Goal: Browse casually: Explore the website without a specific task or goal

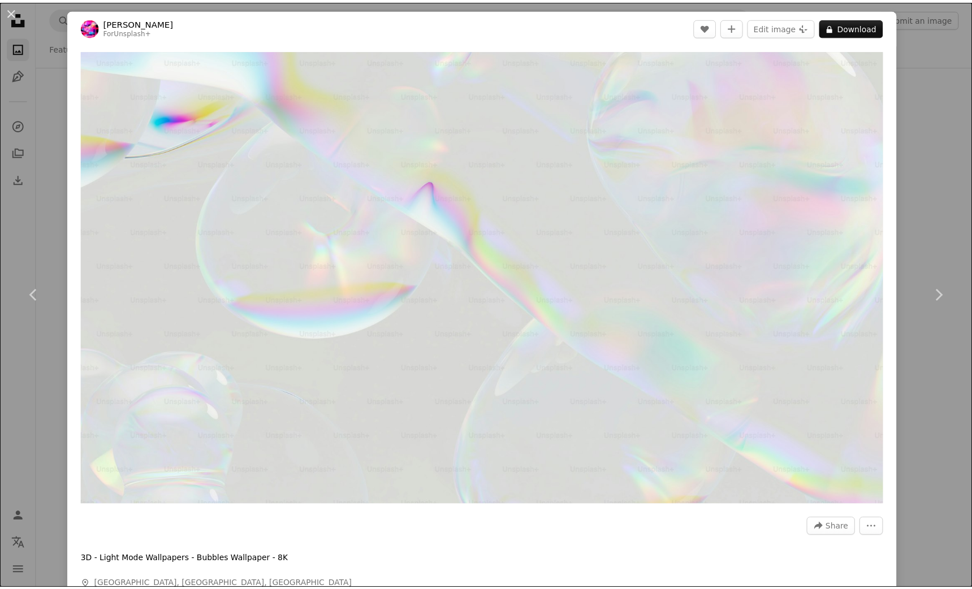
scroll to position [25169, 0]
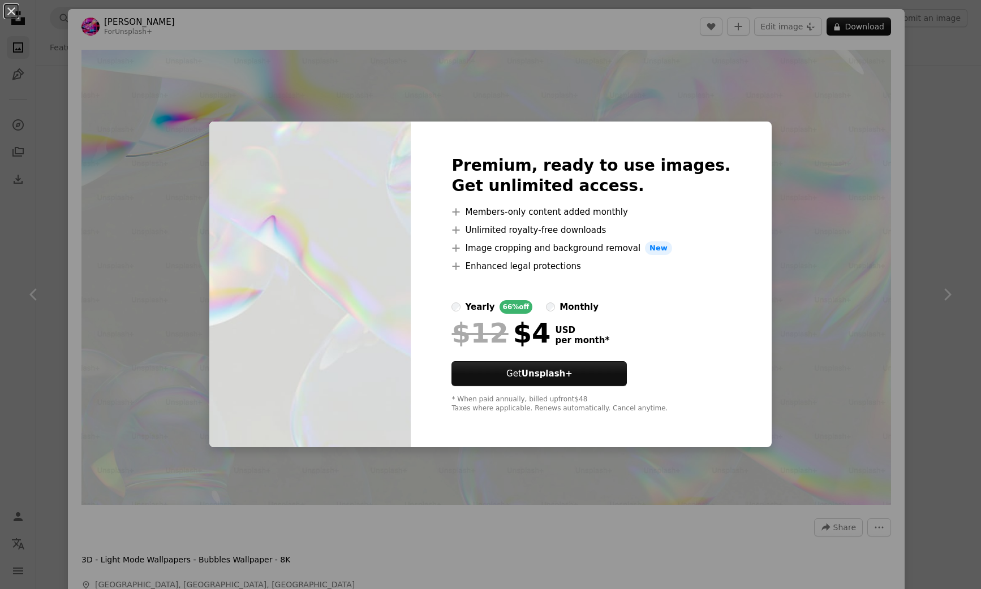
click at [824, 75] on div "An X shape Premium, ready to use images. Get unlimited access. A plus sign Memb…" at bounding box center [490, 294] width 981 height 589
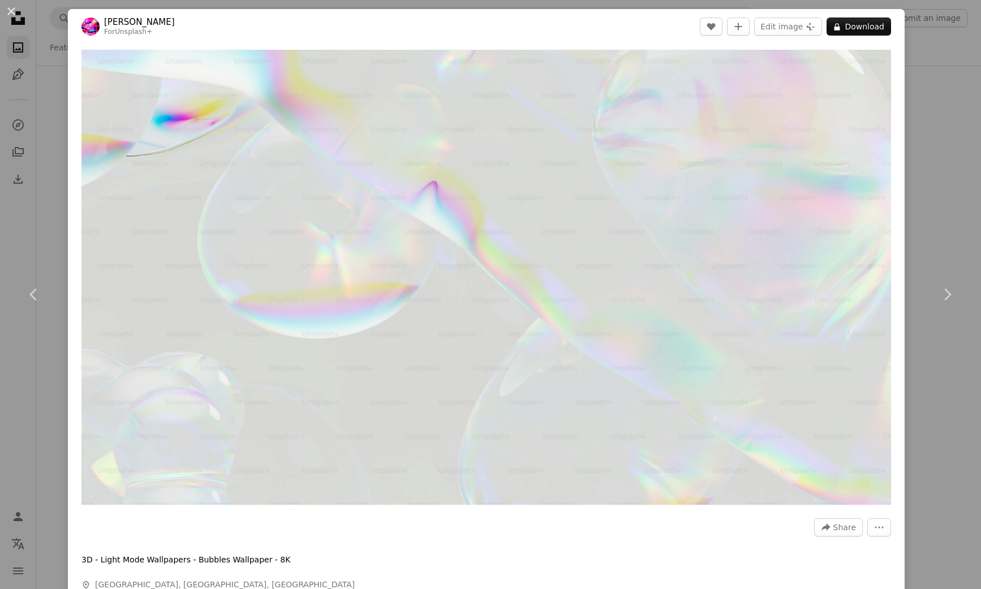
click at [932, 72] on div "An X shape Chevron left Chevron right [PERSON_NAME] For Unsplash+ A heart A plu…" at bounding box center [490, 294] width 981 height 589
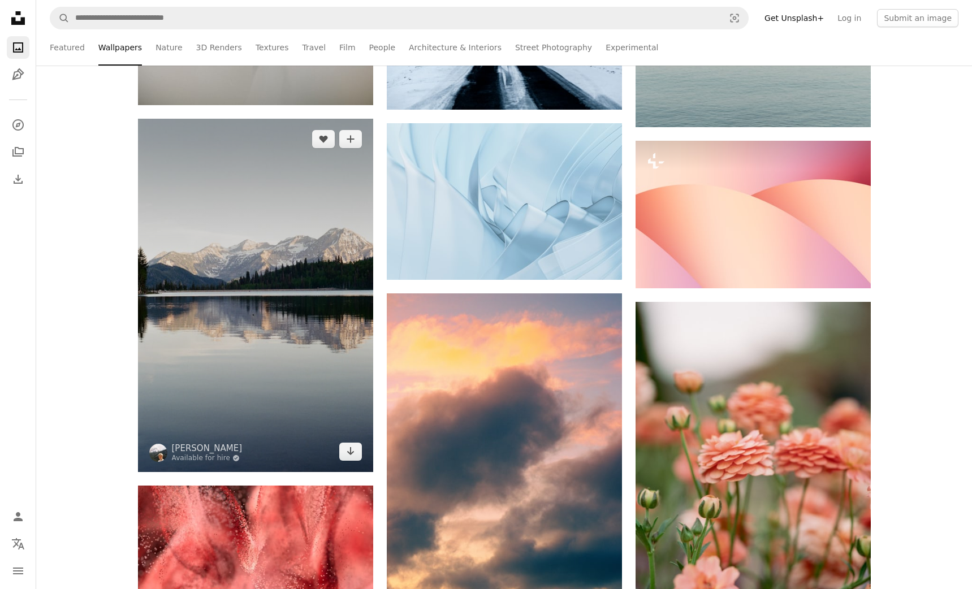
scroll to position [25605, 0]
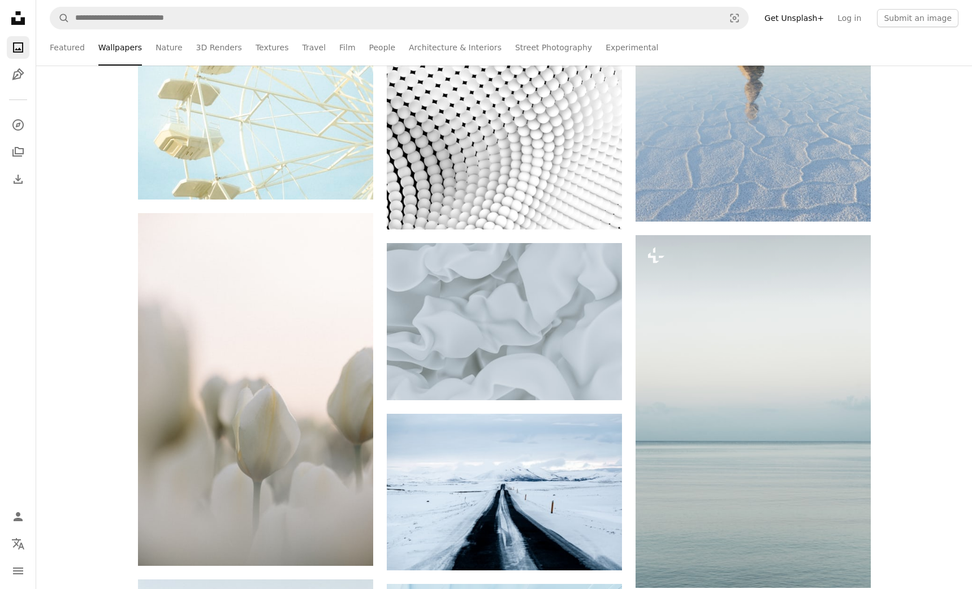
click at [10, 16] on icon "Unsplash logo Unsplash Home" at bounding box center [18, 18] width 23 height 23
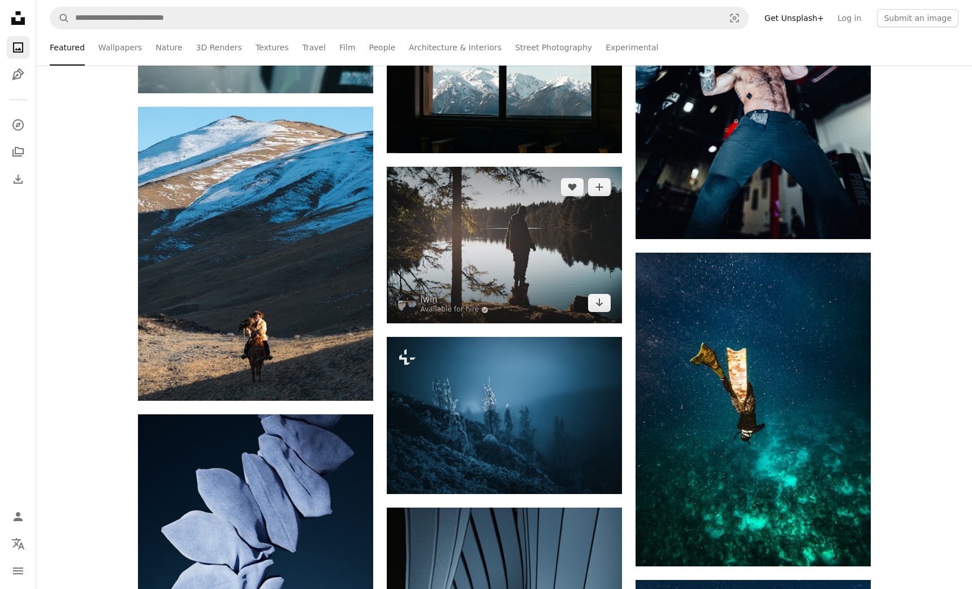
scroll to position [7267, 0]
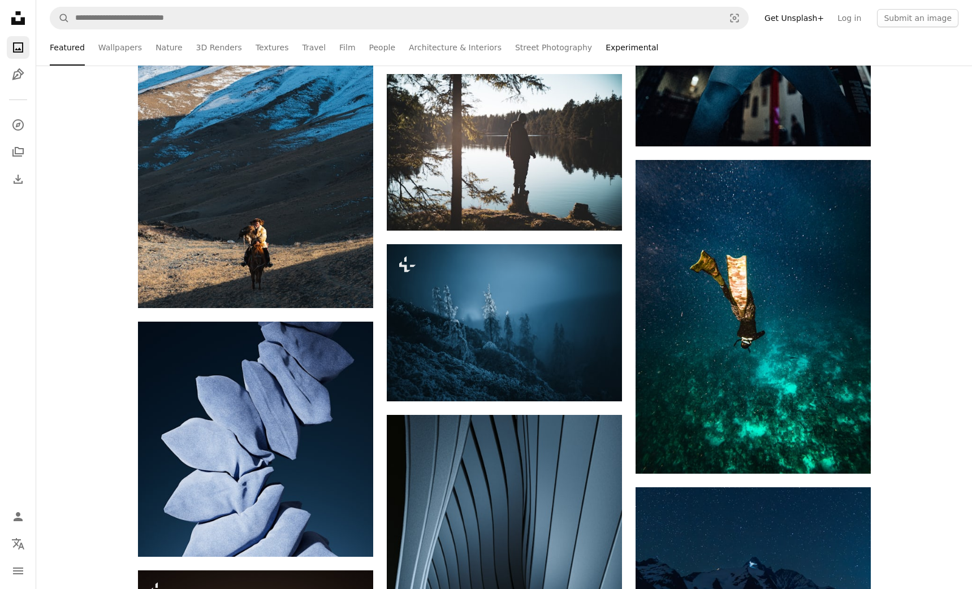
click at [606, 56] on link "Experimental" at bounding box center [632, 47] width 53 height 36
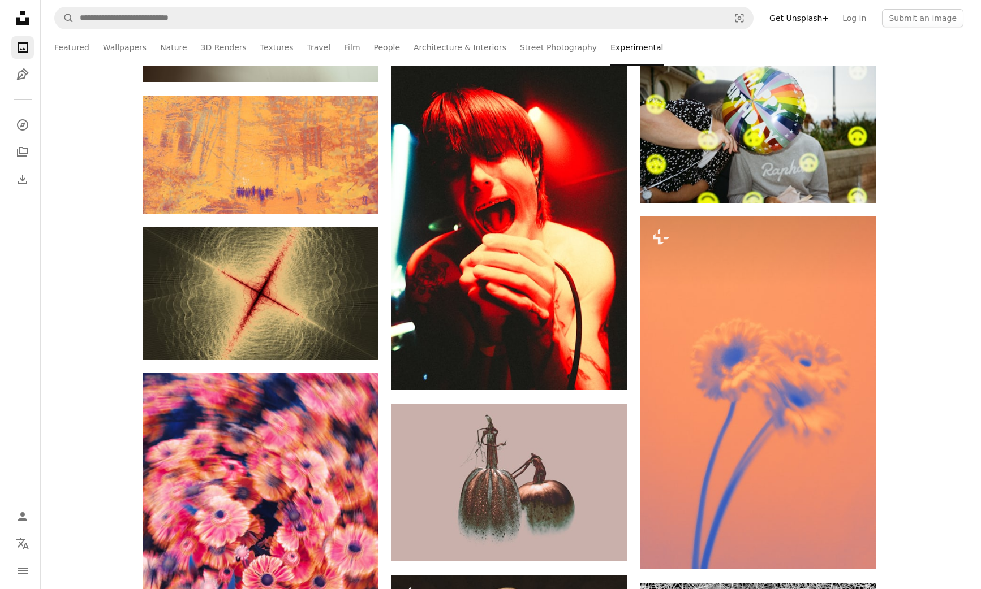
scroll to position [11524, 0]
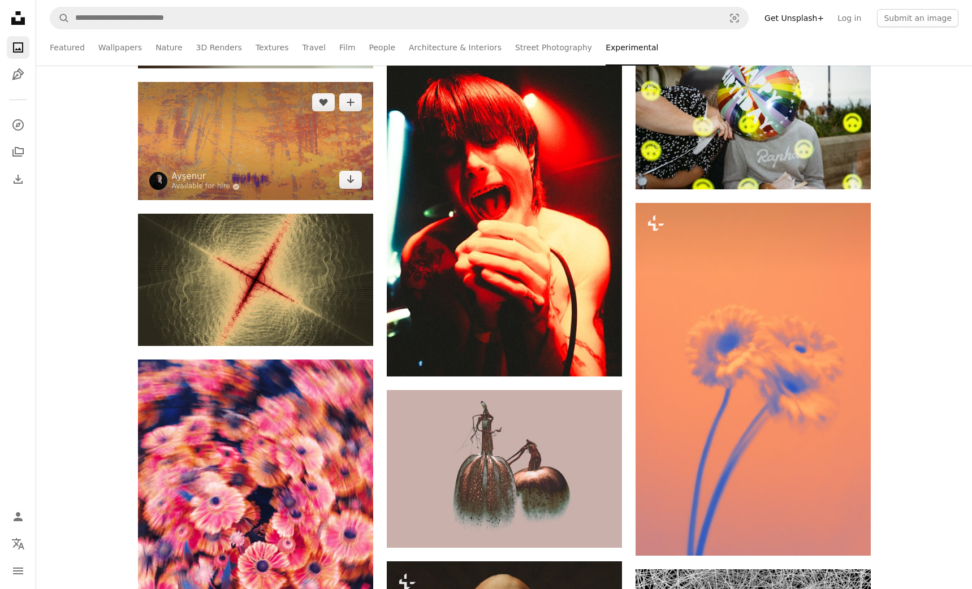
click at [303, 183] on img at bounding box center [255, 141] width 235 height 118
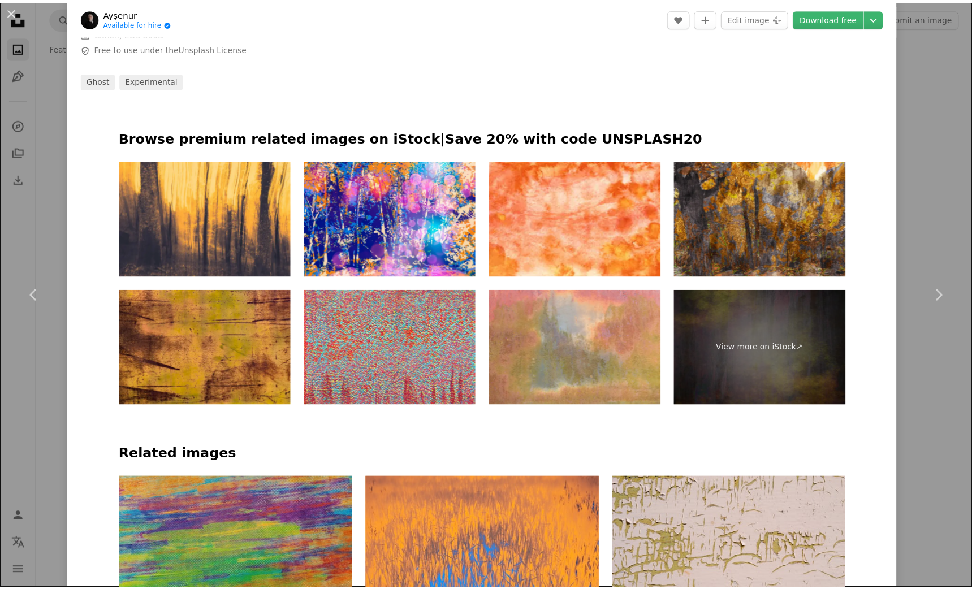
scroll to position [501, 0]
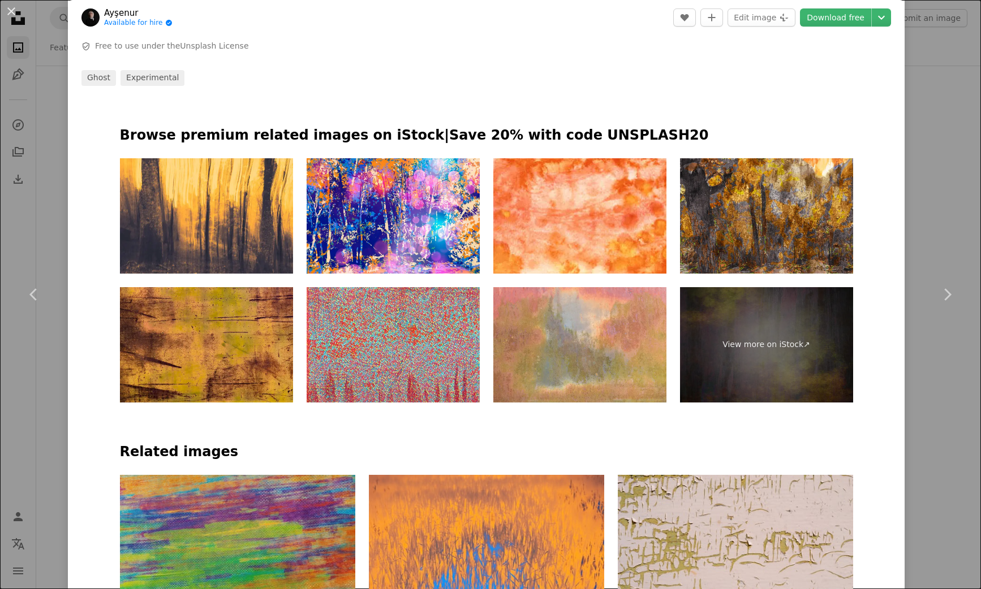
click at [23, 211] on div "An X shape Chevron left Chevron right Ayşenur Available for hire A checkmark in…" at bounding box center [490, 294] width 981 height 589
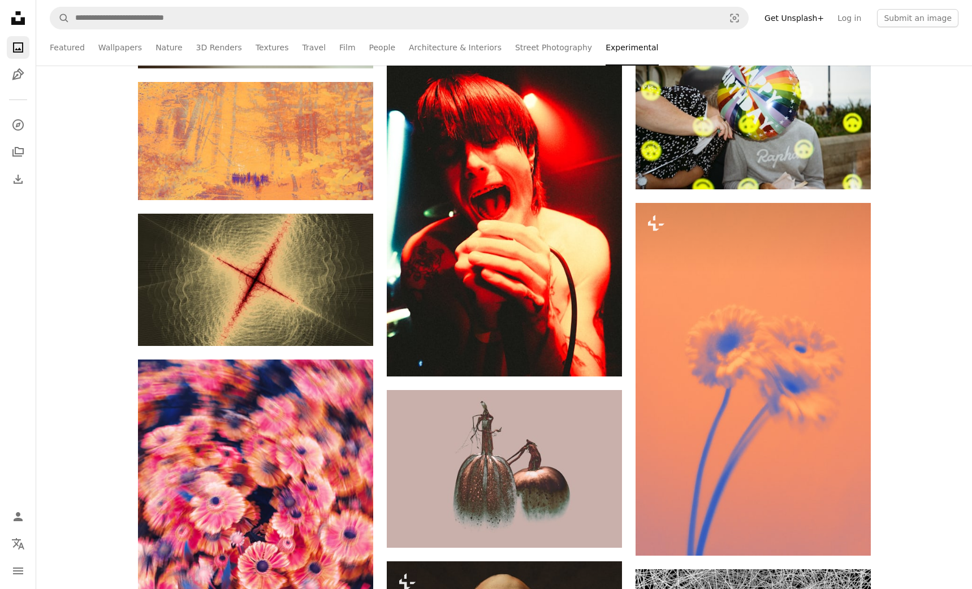
click at [19, 18] on icon "Unsplash logo Unsplash Home" at bounding box center [18, 18] width 23 height 23
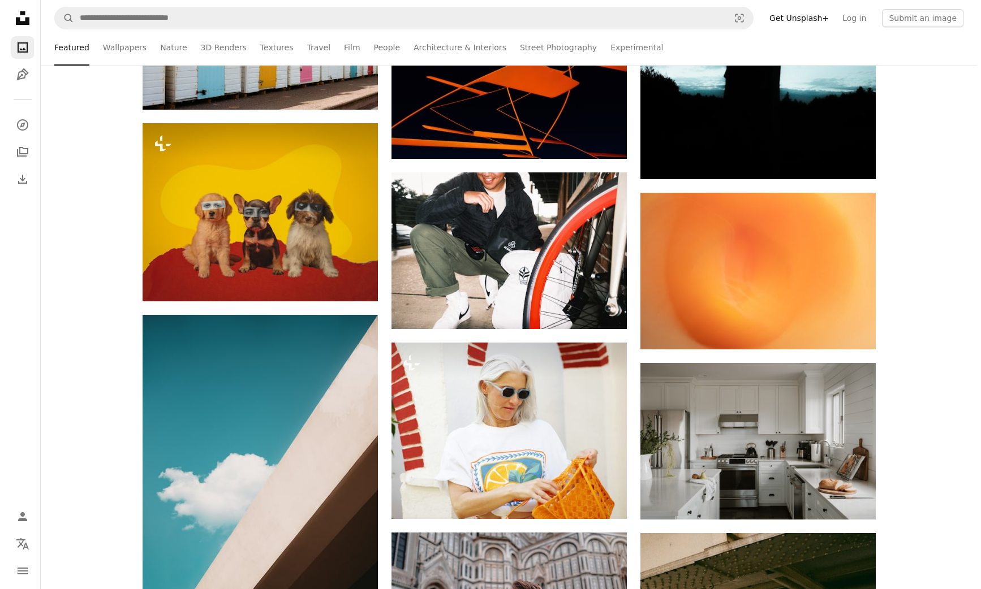
scroll to position [1990, 0]
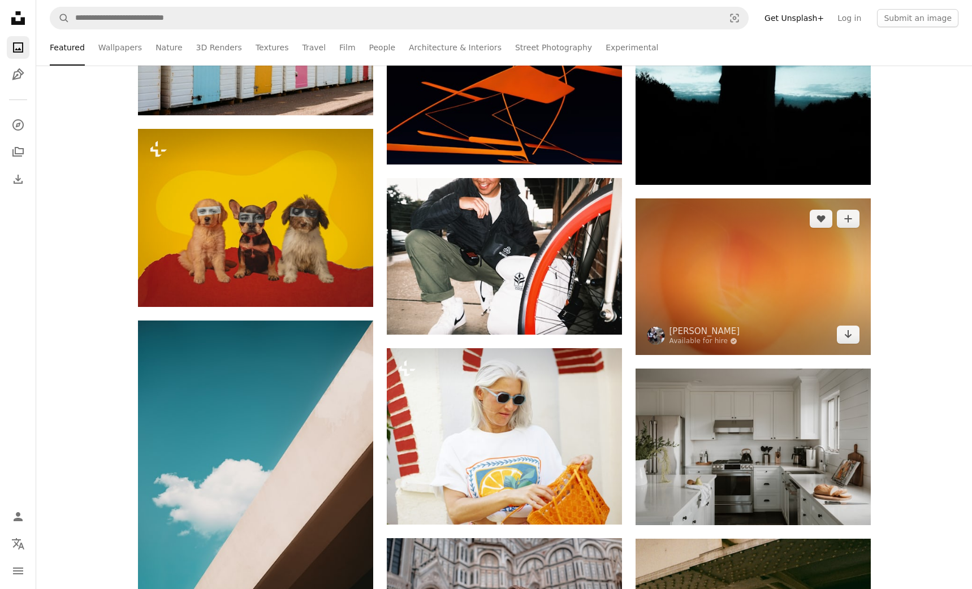
click at [642, 287] on img at bounding box center [753, 277] width 235 height 157
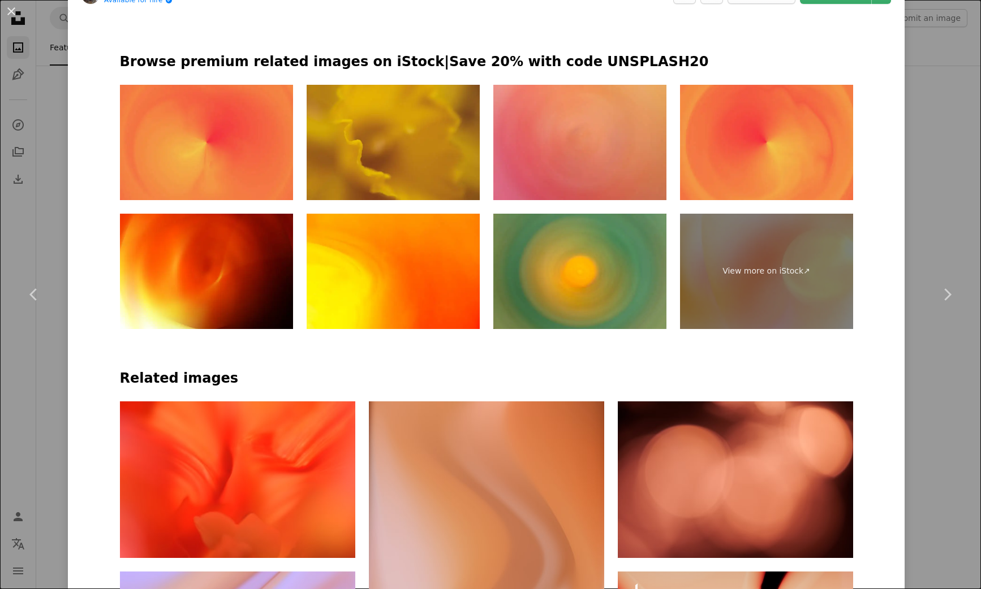
scroll to position [680, 0]
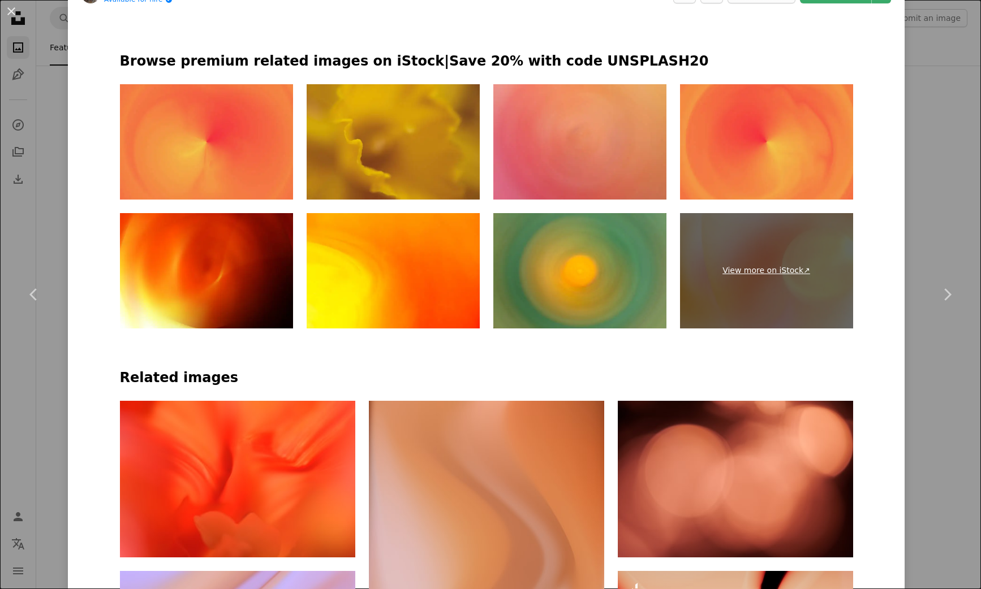
click at [774, 270] on link "View more on iStock ↗" at bounding box center [766, 270] width 173 height 115
